Goal: Task Accomplishment & Management: Manage account settings

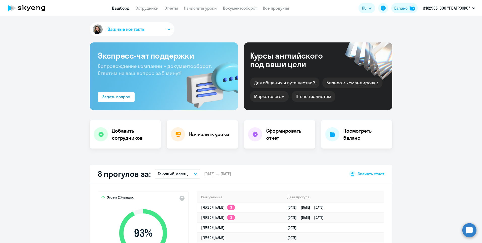
select select "30"
click at [204, 7] on link "Начислить уроки" at bounding box center [200, 8] width 33 height 5
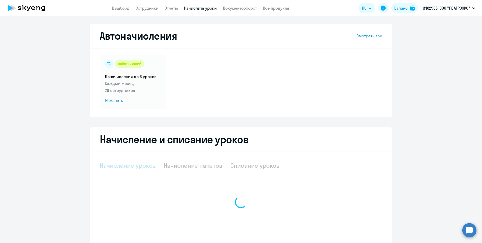
select select "10"
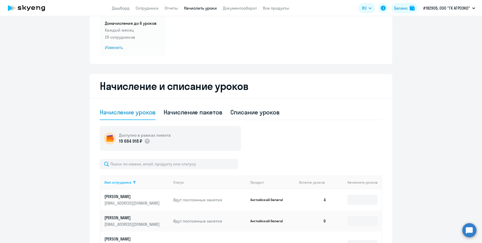
scroll to position [101, 0]
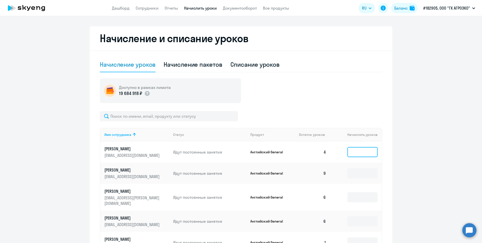
click at [359, 155] on input at bounding box center [362, 152] width 30 height 10
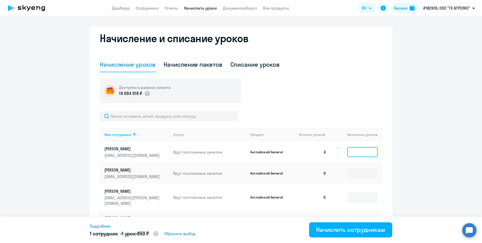
type input "1"
drag, startPoint x: 361, startPoint y: 148, endPoint x: 336, endPoint y: 148, distance: 25.0
click at [336, 148] on td "1" at bounding box center [355, 151] width 51 height 21
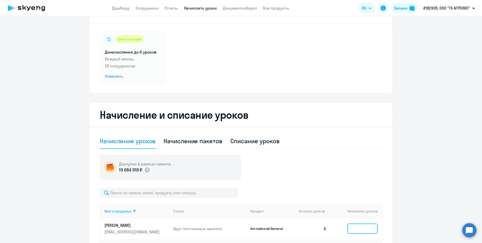
scroll to position [0, 0]
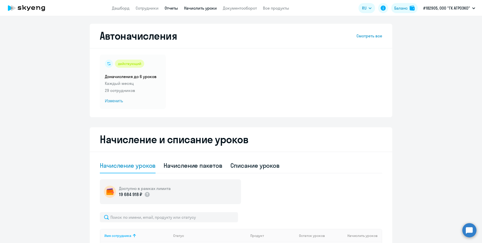
click at [171, 8] on link "Отчеты" at bounding box center [171, 8] width 13 height 5
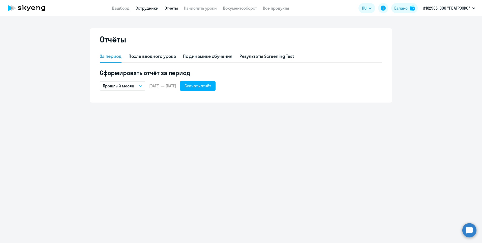
click at [138, 8] on link "Сотрудники" at bounding box center [147, 8] width 23 height 5
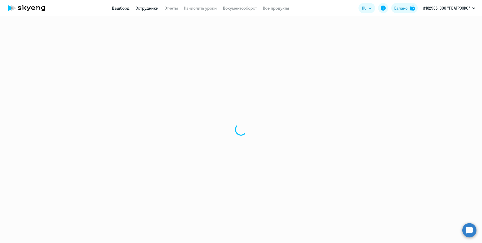
click at [126, 7] on link "Дашборд" at bounding box center [121, 8] width 18 height 5
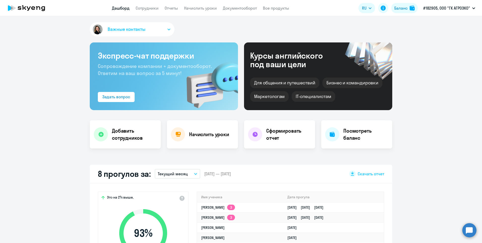
select select "30"
click at [282, 11] on app-header "Дашборд Сотрудники Отчеты Начислить уроки Документооборот Все продукты Дашборд …" at bounding box center [241, 8] width 482 height 16
click at [279, 10] on link "Все продукты" at bounding box center [276, 8] width 26 height 5
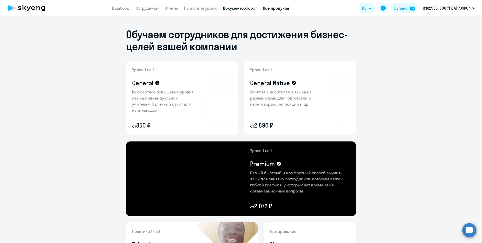
click at [243, 8] on link "Документооборот" at bounding box center [240, 8] width 34 height 5
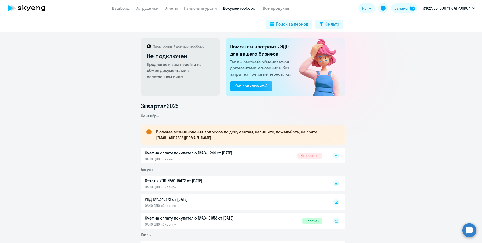
click at [307, 157] on span "Не оплачен" at bounding box center [310, 155] width 25 height 6
click at [149, 10] on link "Сотрудники" at bounding box center [147, 8] width 23 height 5
select select "30"
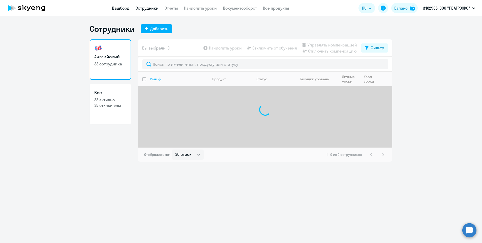
click at [121, 10] on link "Дашборд" at bounding box center [121, 8] width 18 height 5
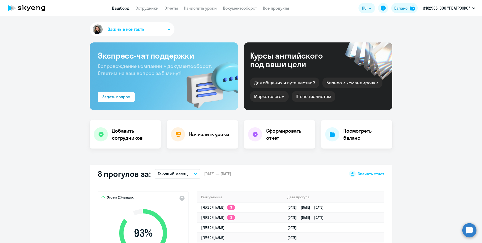
scroll to position [101, 0]
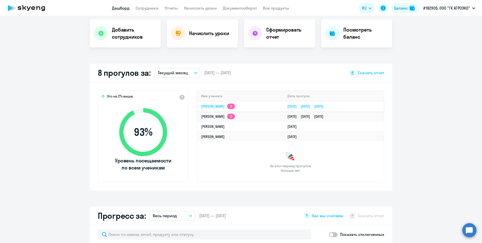
select select "30"
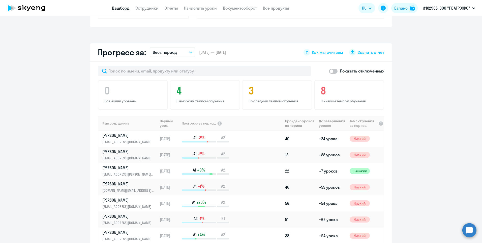
scroll to position [252, 0]
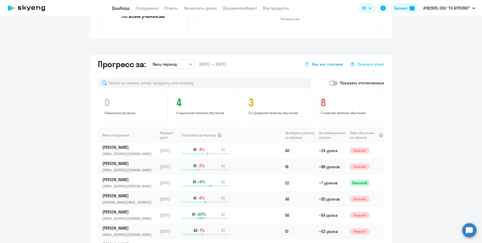
click at [314, 62] on span "Как мы считаем" at bounding box center [327, 64] width 31 height 6
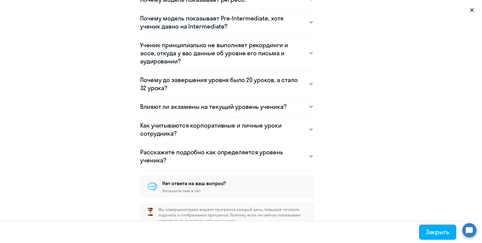
scroll to position [376, 0]
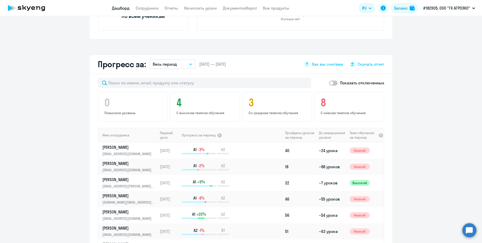
click at [366, 66] on span "Скачать отчет" at bounding box center [371, 64] width 26 height 6
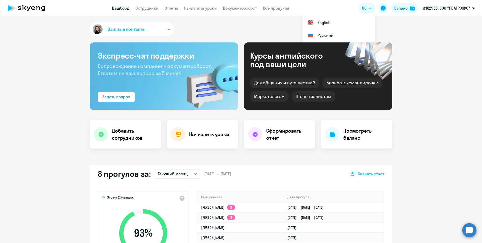
click at [143, 16] on app-root "Дашборд Сотрудники Отчеты Начислить уроки Документооборот Все продукты Дашборд …" at bounding box center [241, 121] width 482 height 243
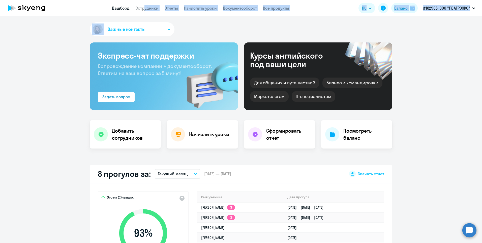
drag, startPoint x: 143, startPoint y: 15, endPoint x: 141, endPoint y: 11, distance: 4.5
click at [141, 11] on app-menu-item-link "Сотрудники" at bounding box center [147, 8] width 23 height 6
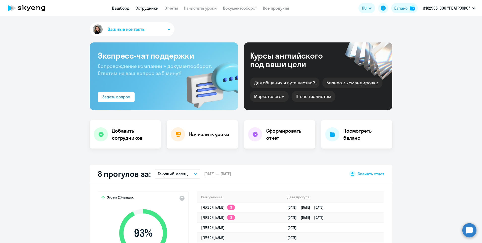
click at [147, 9] on link "Сотрудники" at bounding box center [147, 8] width 23 height 5
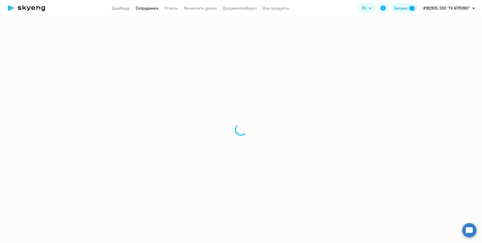
select select "30"
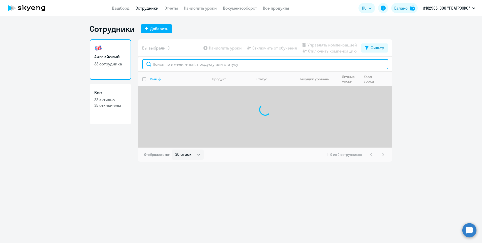
click at [174, 62] on input "text" at bounding box center [265, 64] width 246 height 10
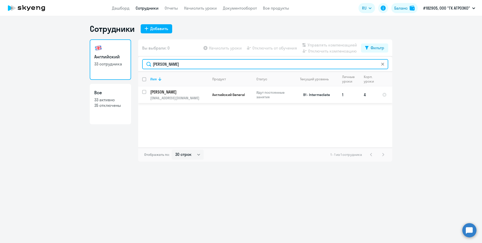
type input "[PERSON_NAME]"
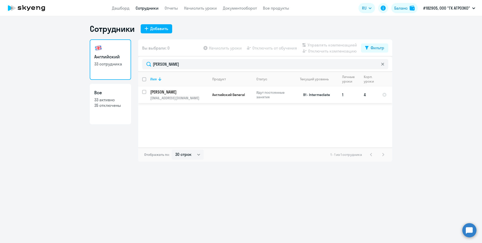
click at [145, 93] on input "select row 40962502" at bounding box center [147, 95] width 10 height 10
checkbox input "true"
click at [280, 48] on span "Отключить от обучения" at bounding box center [274, 48] width 45 height 6
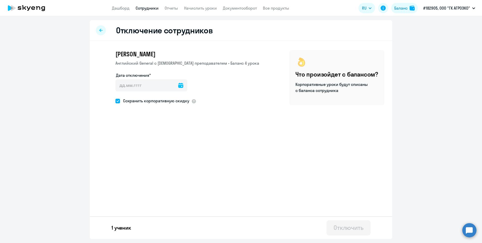
click at [178, 85] on icon at bounding box center [180, 85] width 5 height 5
click at [145, 163] on span "24" at bounding box center [142, 162] width 9 height 9
type input "[DATE]"
click at [118, 102] on span at bounding box center [117, 101] width 5 height 5
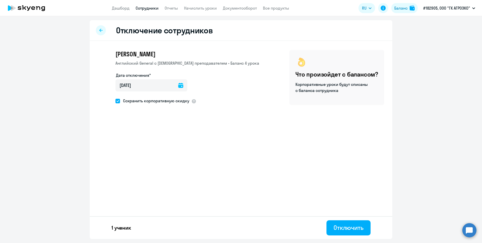
click at [115, 101] on input "Сохранить корпоративную скидку" at bounding box center [115, 101] width 0 height 0
checkbox input "false"
click at [351, 229] on div "Отключить" at bounding box center [349, 227] width 30 height 8
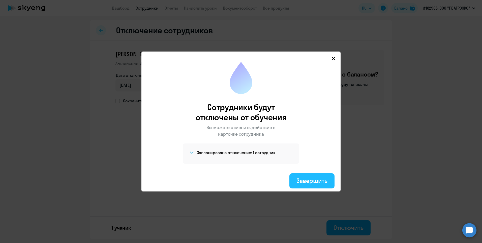
click at [306, 185] on button "Завершить" at bounding box center [311, 180] width 45 height 15
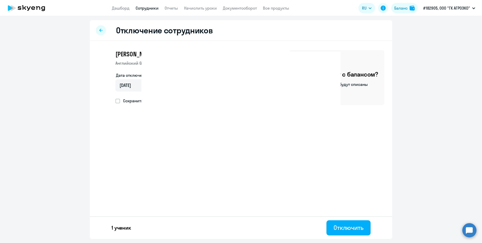
select select "30"
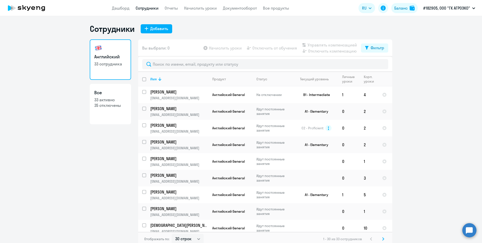
click at [108, 105] on p "35 отключены" at bounding box center [110, 105] width 32 height 6
select select "30"
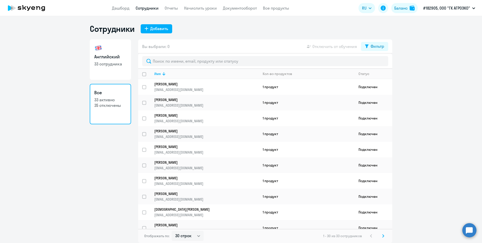
click at [163, 2] on app-header "Дашборд Сотрудники Отчеты Начислить уроки Документооборот Все продукты Дашборд …" at bounding box center [241, 8] width 482 height 16
click at [171, 9] on link "Отчеты" at bounding box center [171, 8] width 13 height 5
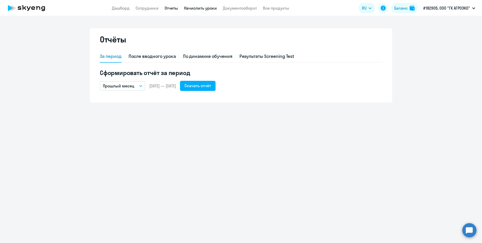
click at [195, 7] on link "Начислить уроки" at bounding box center [200, 8] width 33 height 5
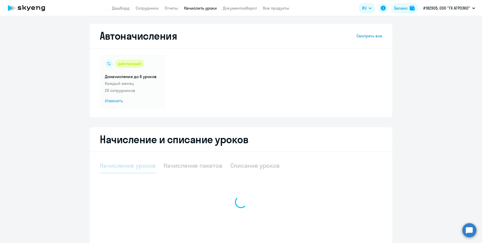
select select "10"
